Goal: Task Accomplishment & Management: Manage account settings

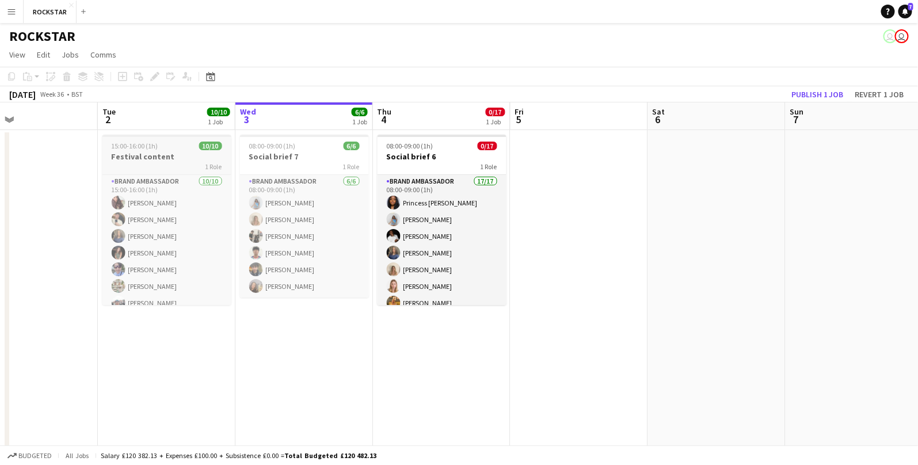
click at [147, 160] on h3 "Festival content" at bounding box center [166, 156] width 129 height 10
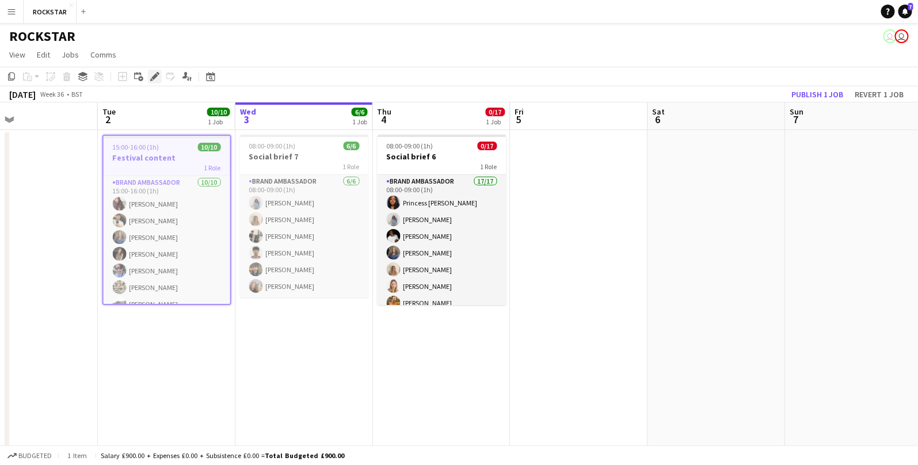
click at [155, 77] on icon "Edit" at bounding box center [154, 76] width 9 height 9
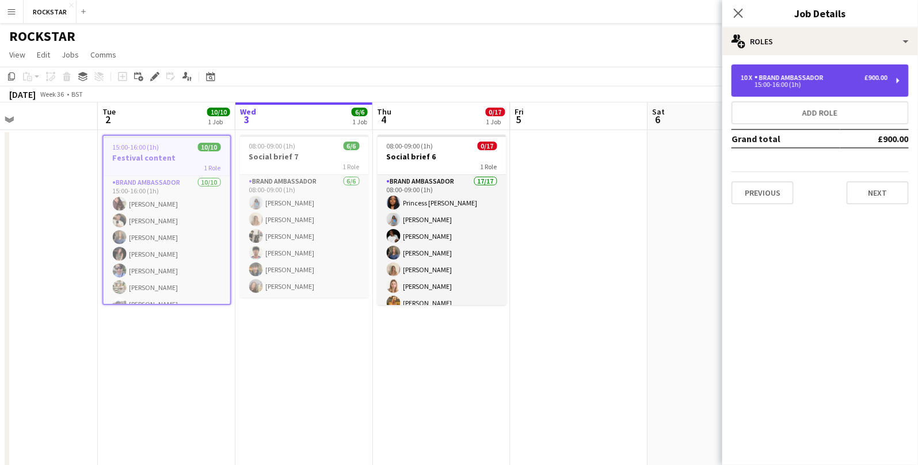
click at [751, 83] on div "15:00-16:00 (1h)" at bounding box center [814, 85] width 147 height 6
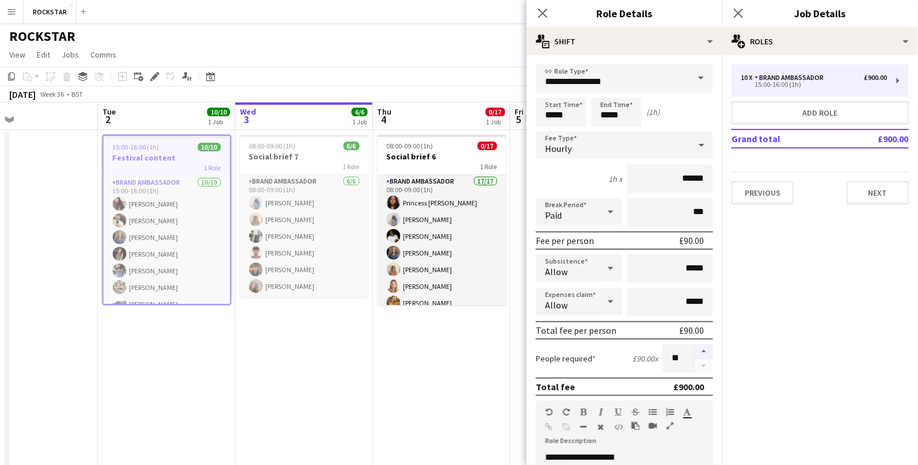
click at [707, 354] on button "button" at bounding box center [704, 351] width 18 height 15
type input "**"
click at [878, 186] on button "Next" at bounding box center [878, 192] width 62 height 23
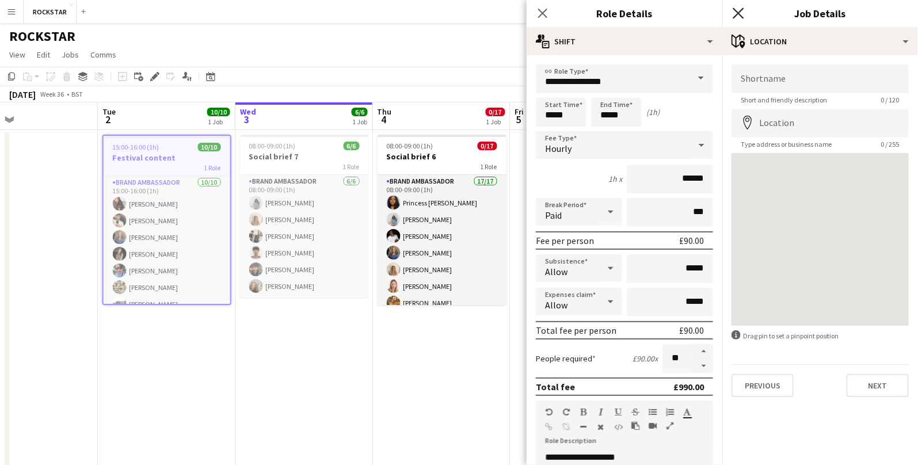
click at [741, 15] on icon at bounding box center [738, 12] width 11 height 11
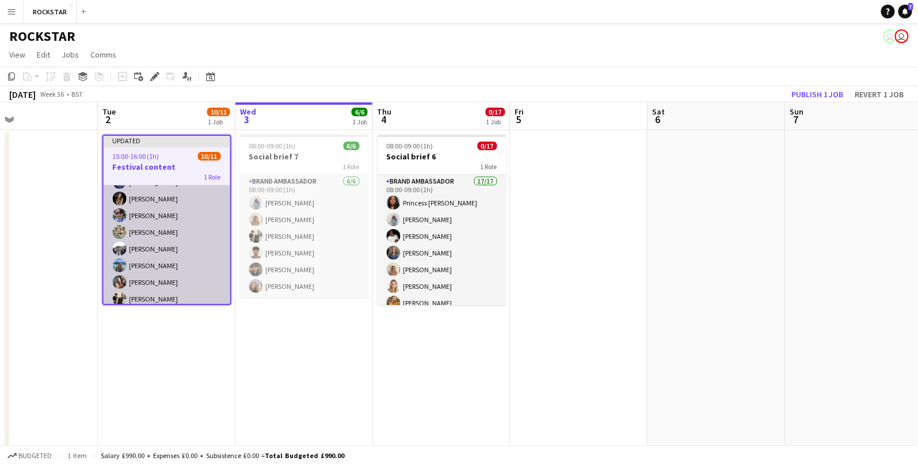
scroll to position [86, 0]
click at [155, 291] on app-card-role "Brand Ambassador [DATE] 15:00-16:00 (1h) [PERSON_NAME] [PERSON_NAME] [PERSON_NA…" at bounding box center [167, 202] width 127 height 206
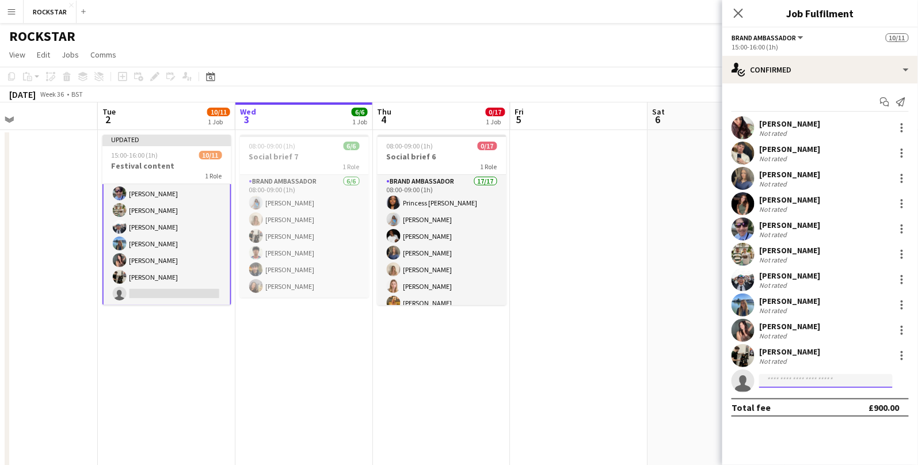
click at [775, 380] on input at bounding box center [826, 381] width 134 height 14
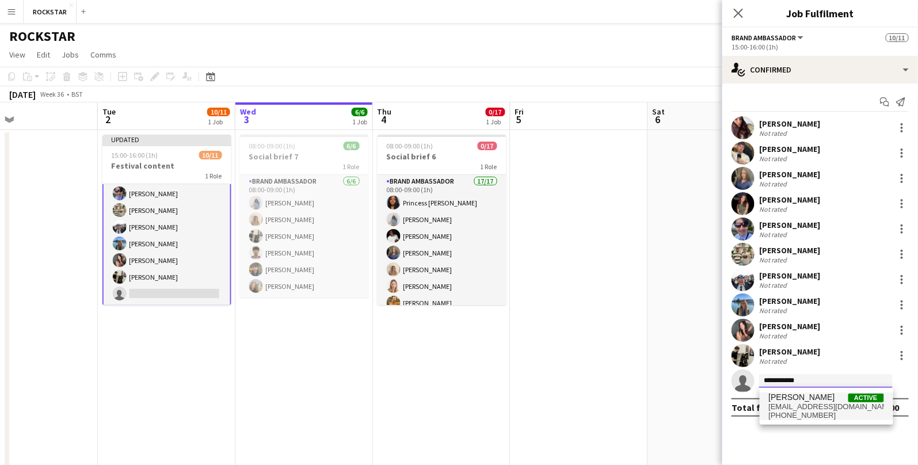
type input "**********"
click at [796, 406] on span "[EMAIL_ADDRESS][DOMAIN_NAME]" at bounding box center [826, 406] width 115 height 9
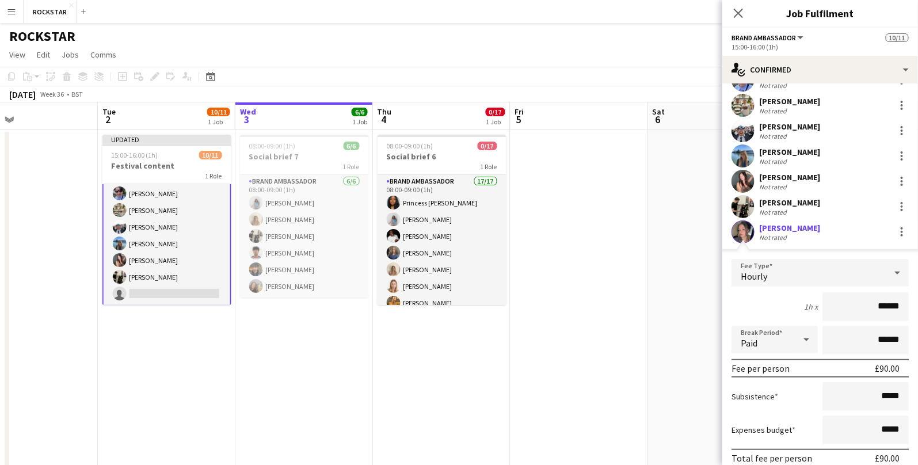
scroll to position [220, 0]
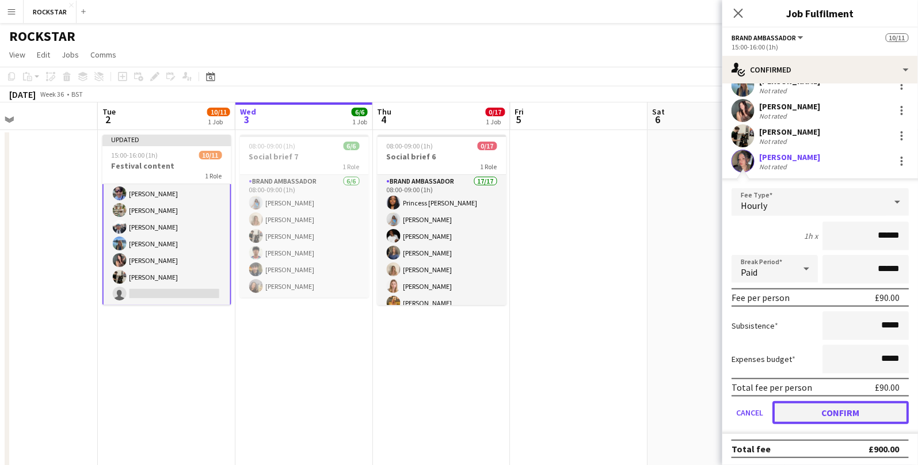
click at [814, 419] on button "Confirm" at bounding box center [841, 412] width 136 height 23
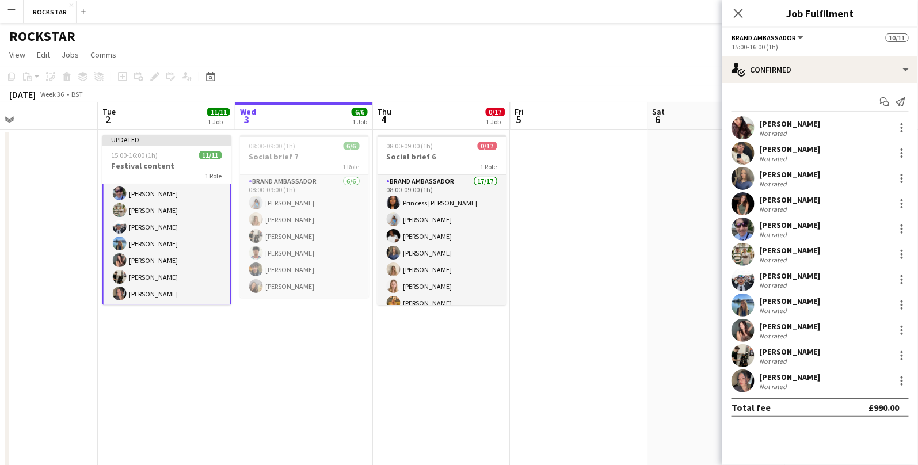
scroll to position [0, 0]
click at [741, 7] on icon "Close pop-in" at bounding box center [738, 12] width 11 height 11
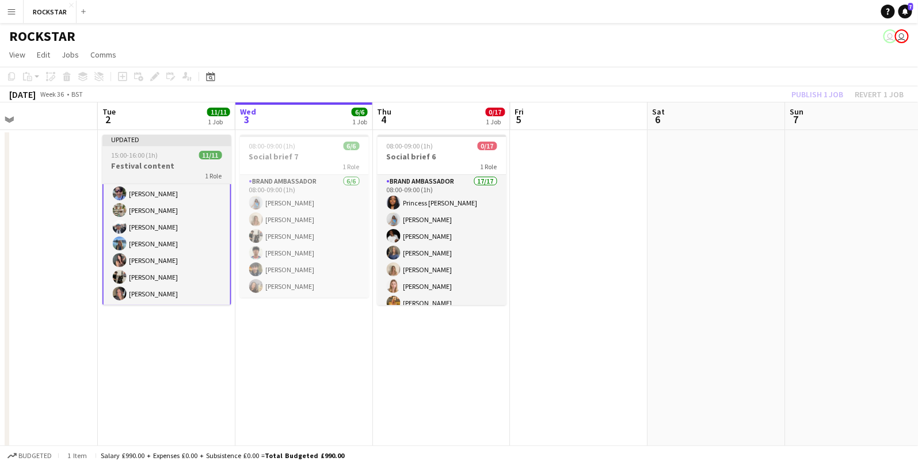
click at [149, 168] on h3 "Festival content" at bounding box center [166, 166] width 129 height 10
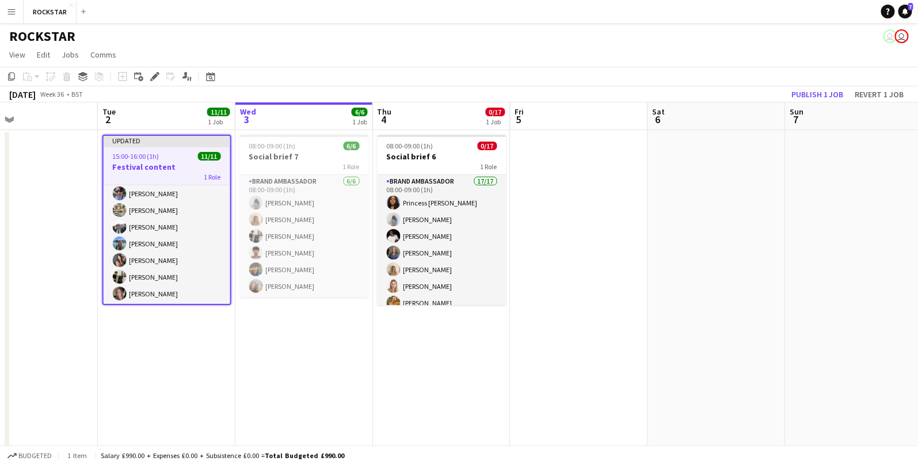
scroll to position [85, 0]
click at [811, 101] on button "Publish 1 job" at bounding box center [818, 94] width 62 height 15
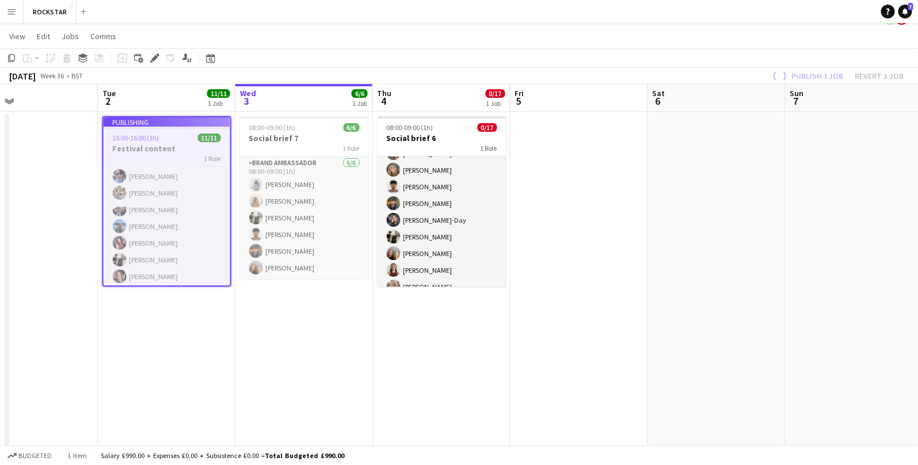
scroll to position [77, 0]
